Goal: Information Seeking & Learning: Learn about a topic

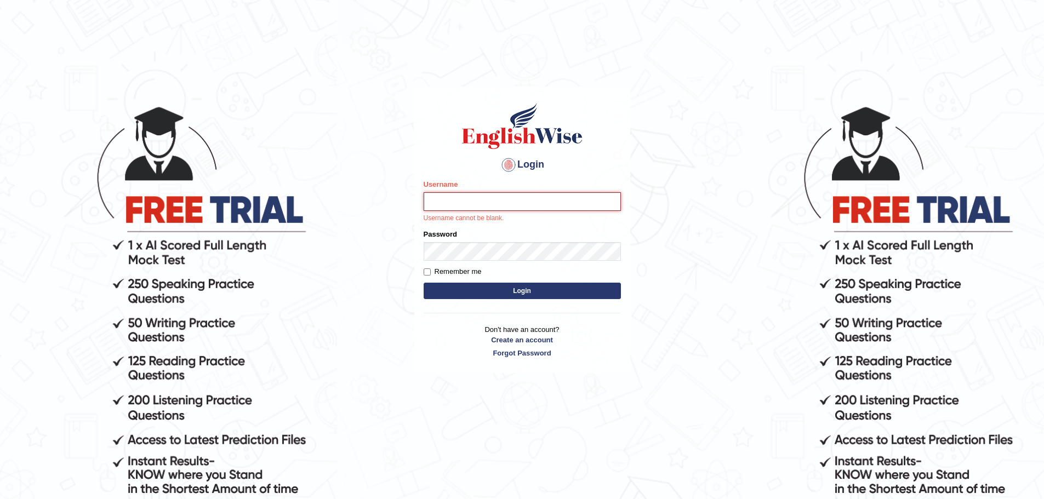
click at [454, 200] on input "Username" at bounding box center [522, 201] width 197 height 19
type input "rohini_yalakkishettar"
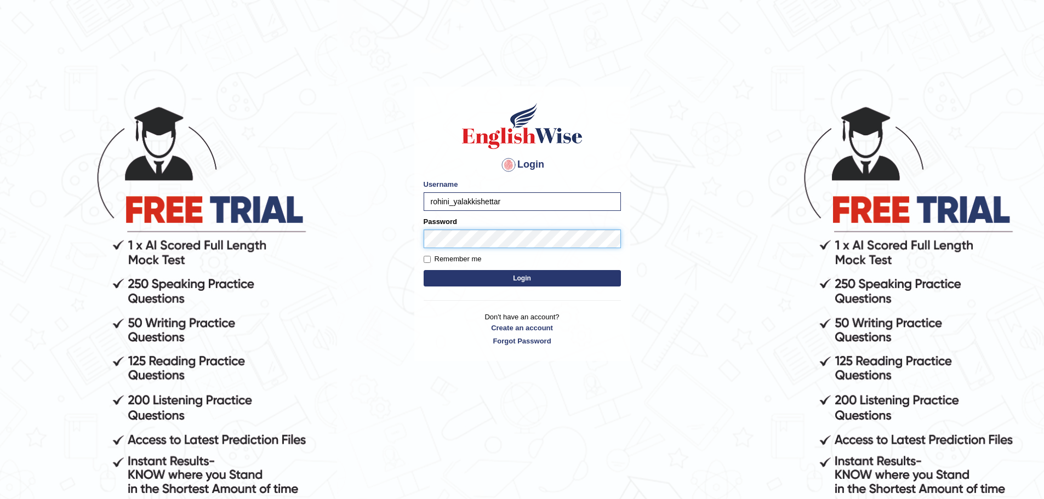
click at [424, 270] on button "Login" at bounding box center [522, 278] width 197 height 16
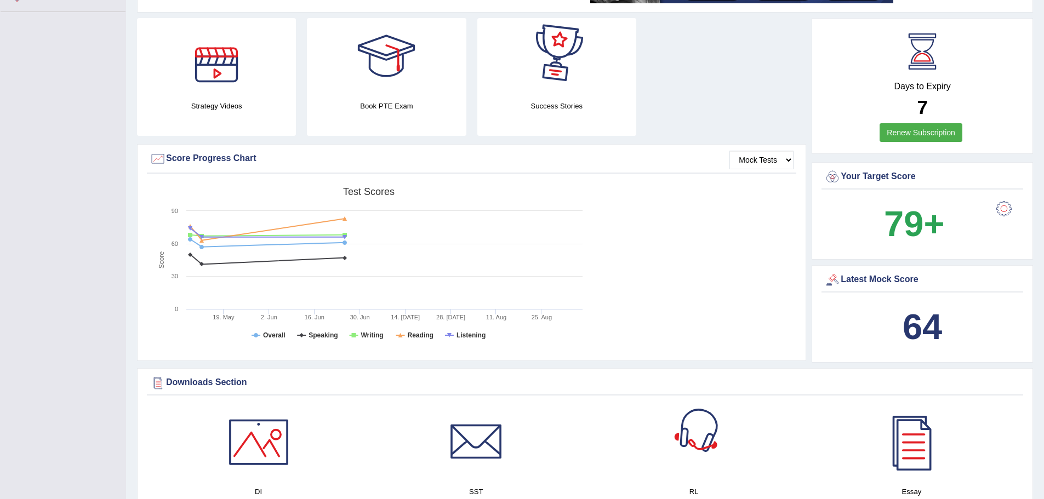
scroll to position [157, 0]
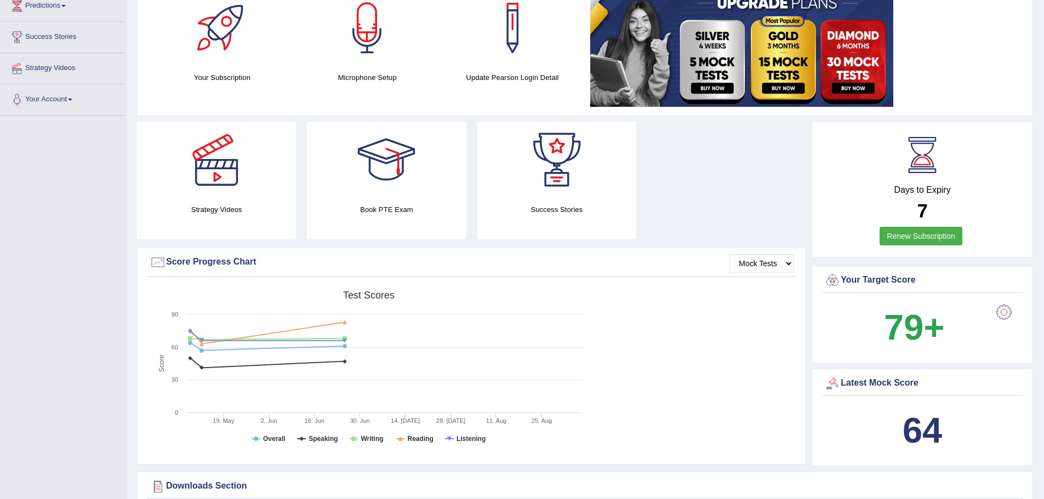
click at [913, 238] on link "Renew Subscription" at bounding box center [921, 236] width 83 height 19
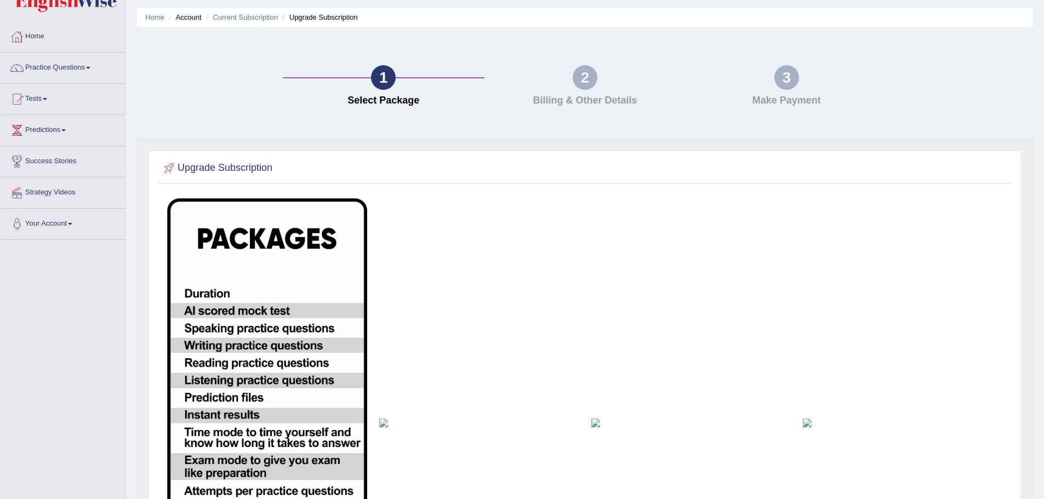
scroll to position [25, 0]
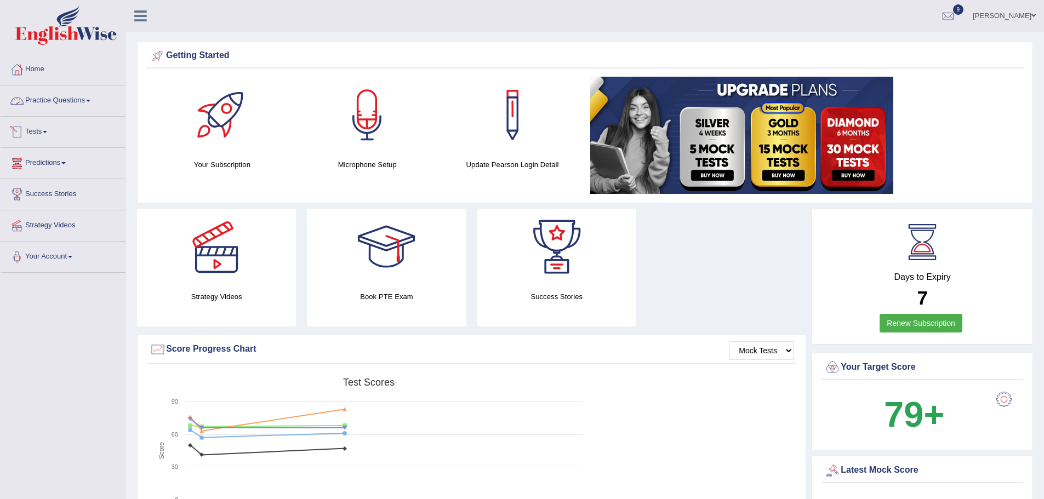
click at [79, 106] on link "Practice Questions" at bounding box center [63, 99] width 125 height 27
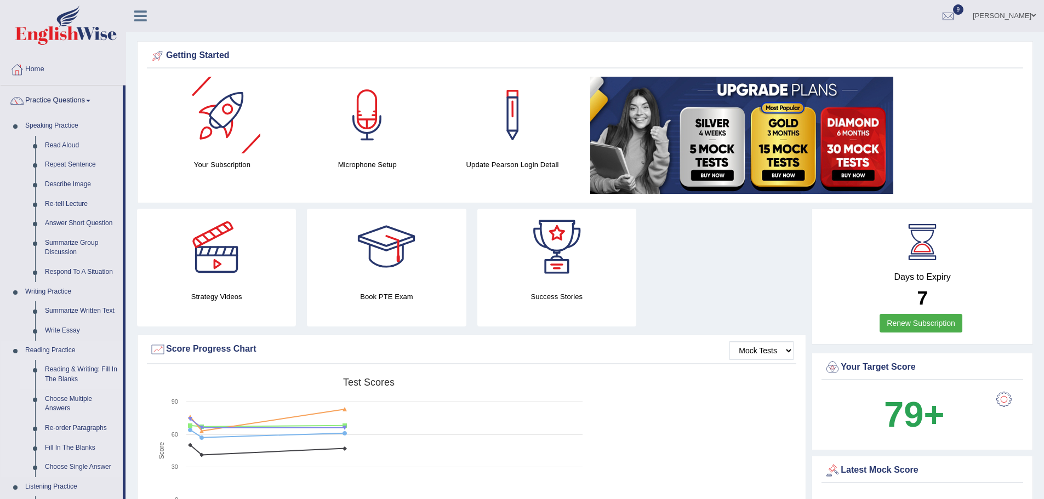
click at [70, 383] on link "Reading & Writing: Fill In The Blanks" at bounding box center [81, 374] width 83 height 29
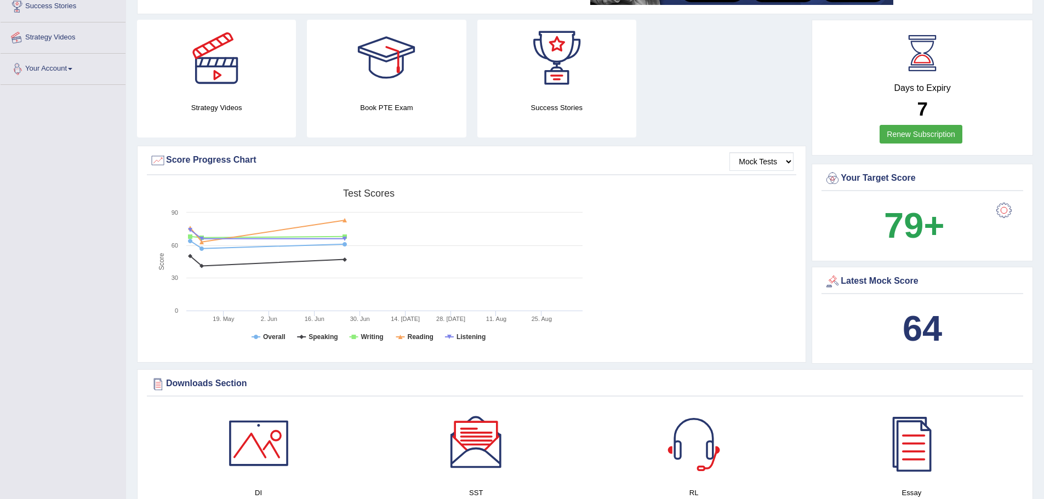
scroll to position [275, 0]
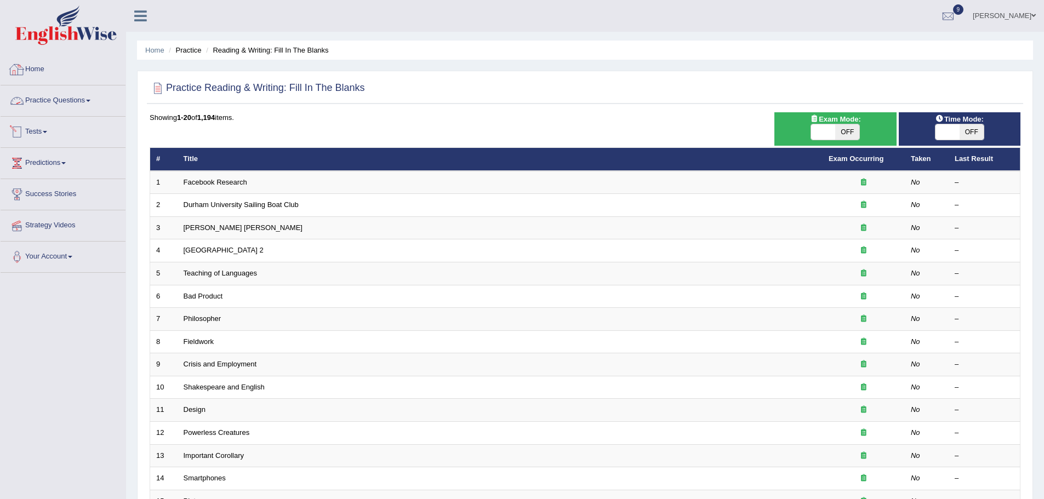
click at [48, 103] on link "Practice Questions" at bounding box center [63, 99] width 125 height 27
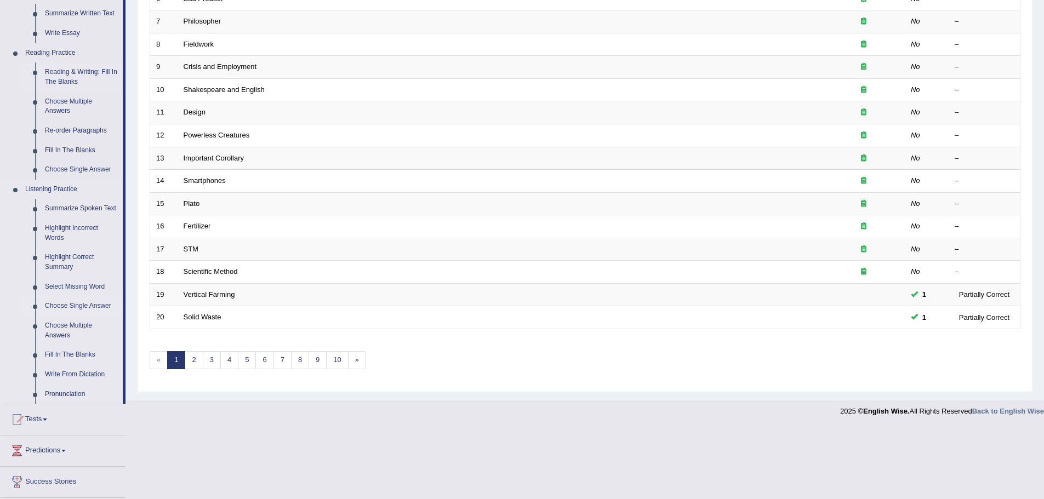
scroll to position [298, 0]
click at [76, 201] on link "Summarize Spoken Text" at bounding box center [81, 208] width 83 height 20
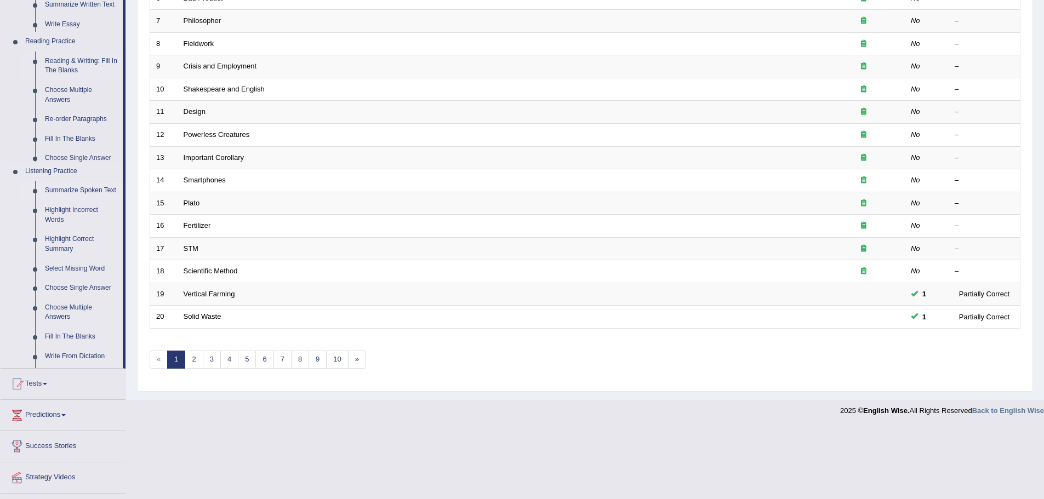
scroll to position [226, 0]
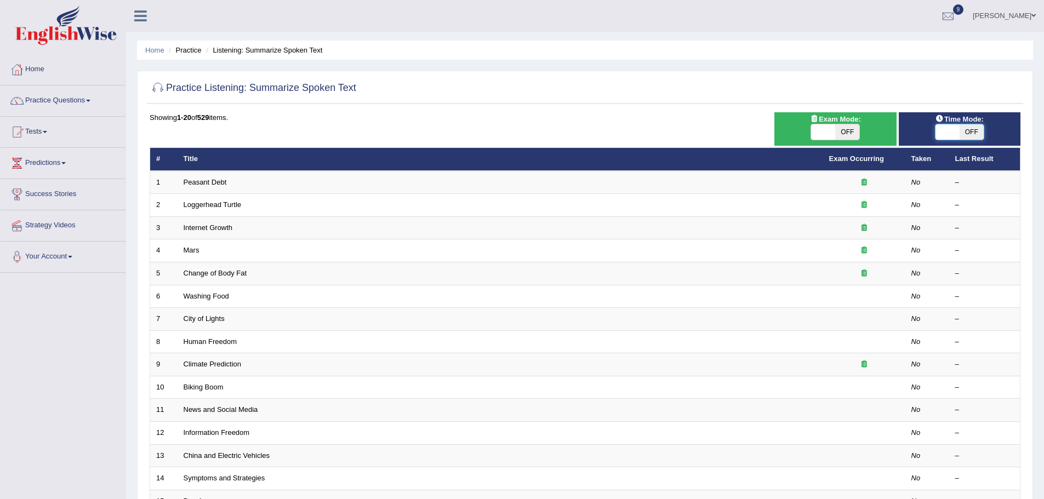
click at [951, 131] on span at bounding box center [948, 131] width 24 height 15
checkbox input "true"
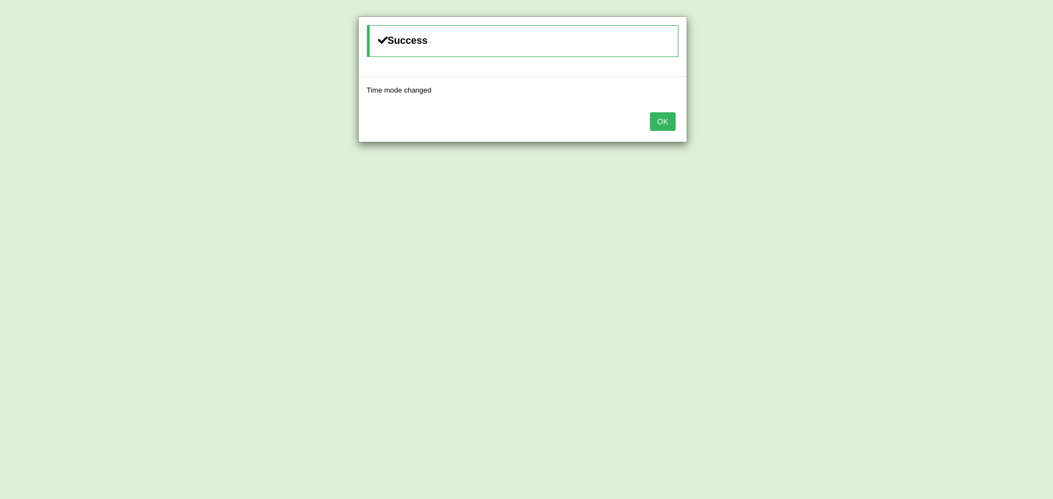
click at [572, 19] on div "Success" at bounding box center [523, 47] width 328 height 60
drag, startPoint x: 661, startPoint y: 134, endPoint x: 672, endPoint y: 121, distance: 17.6
click at [672, 121] on div "OK" at bounding box center [523, 123] width 328 height 38
click at [672, 121] on button "OK" at bounding box center [662, 121] width 25 height 19
